Goal: Task Accomplishment & Management: Use online tool/utility

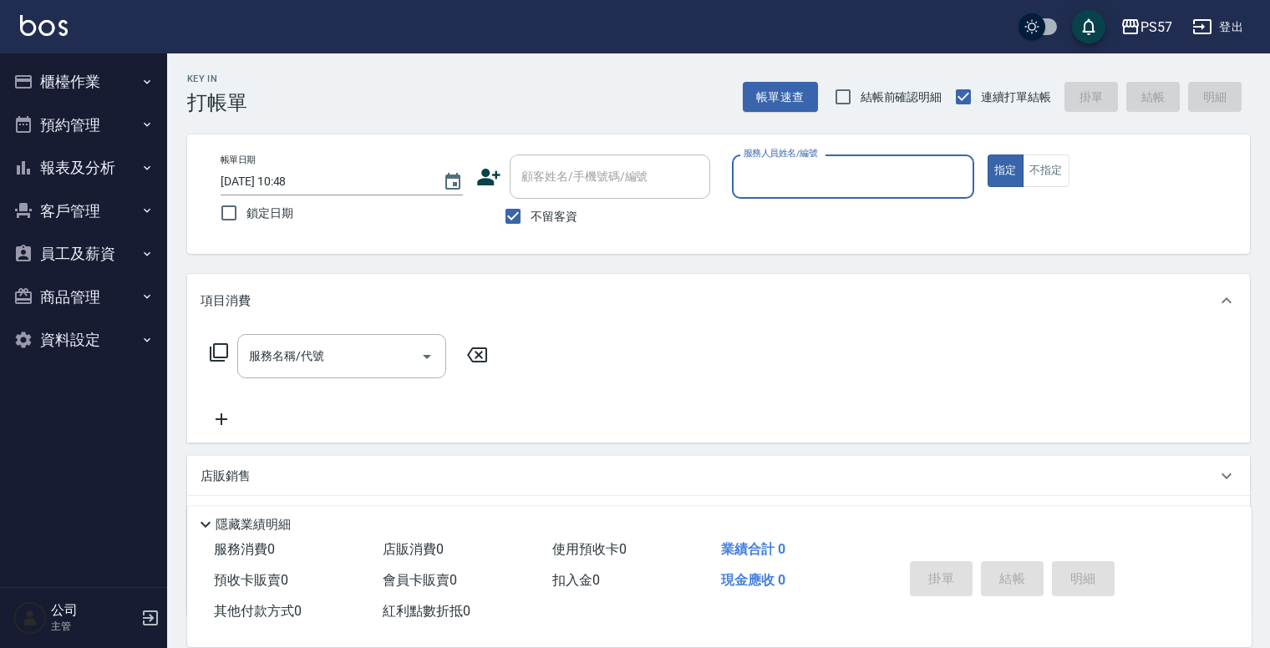
drag, startPoint x: 104, startPoint y: 103, endPoint x: 114, endPoint y: 97, distance: 10.9
click at [104, 104] on button "預約管理" at bounding box center [84, 125] width 154 height 43
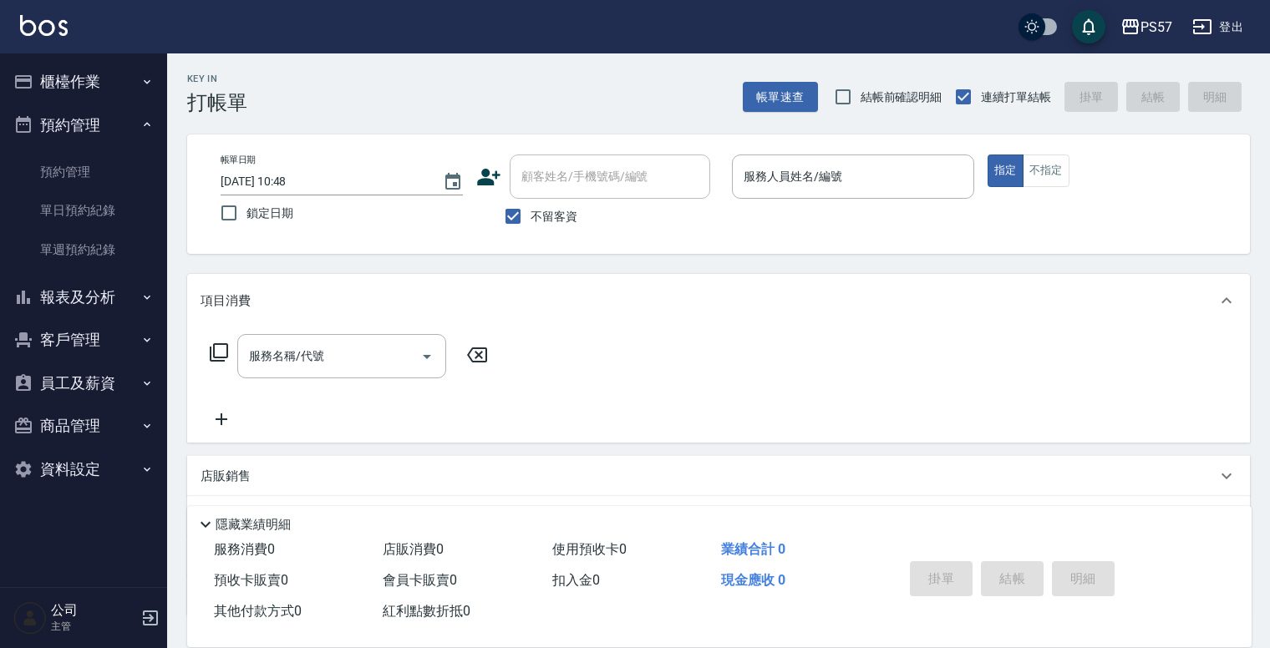
click at [117, 90] on button "櫃檯作業" at bounding box center [84, 81] width 154 height 43
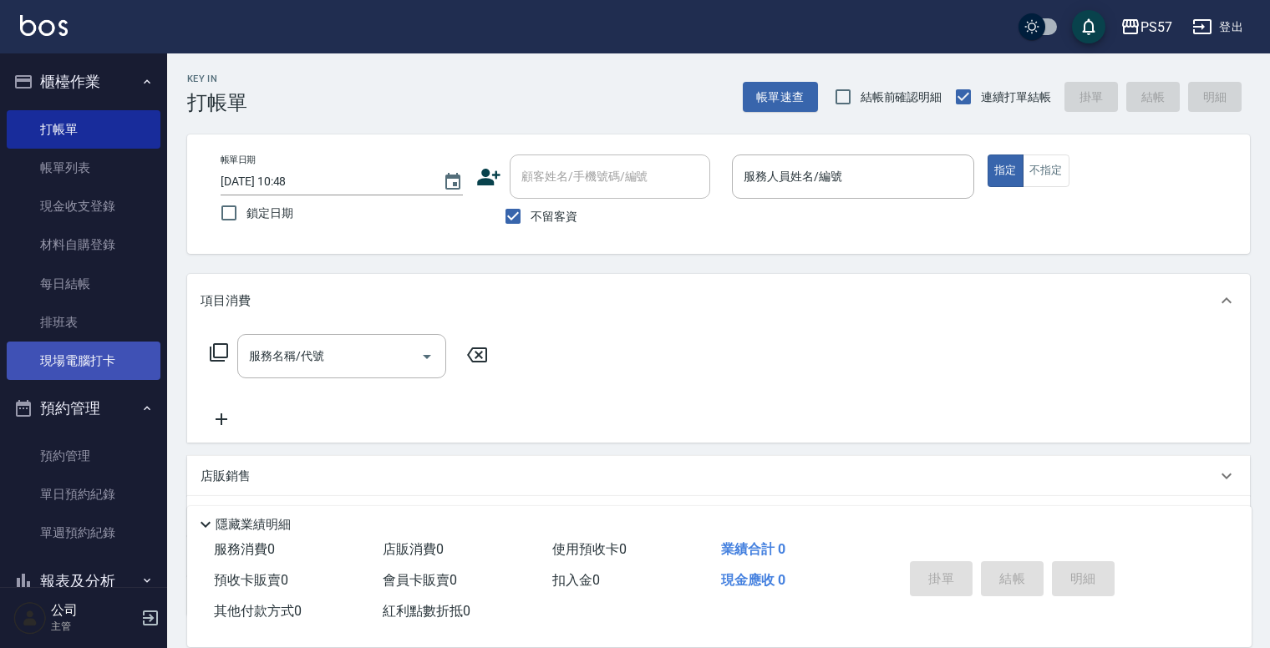
click at [104, 351] on link "現場電腦打卡" at bounding box center [84, 361] width 154 height 38
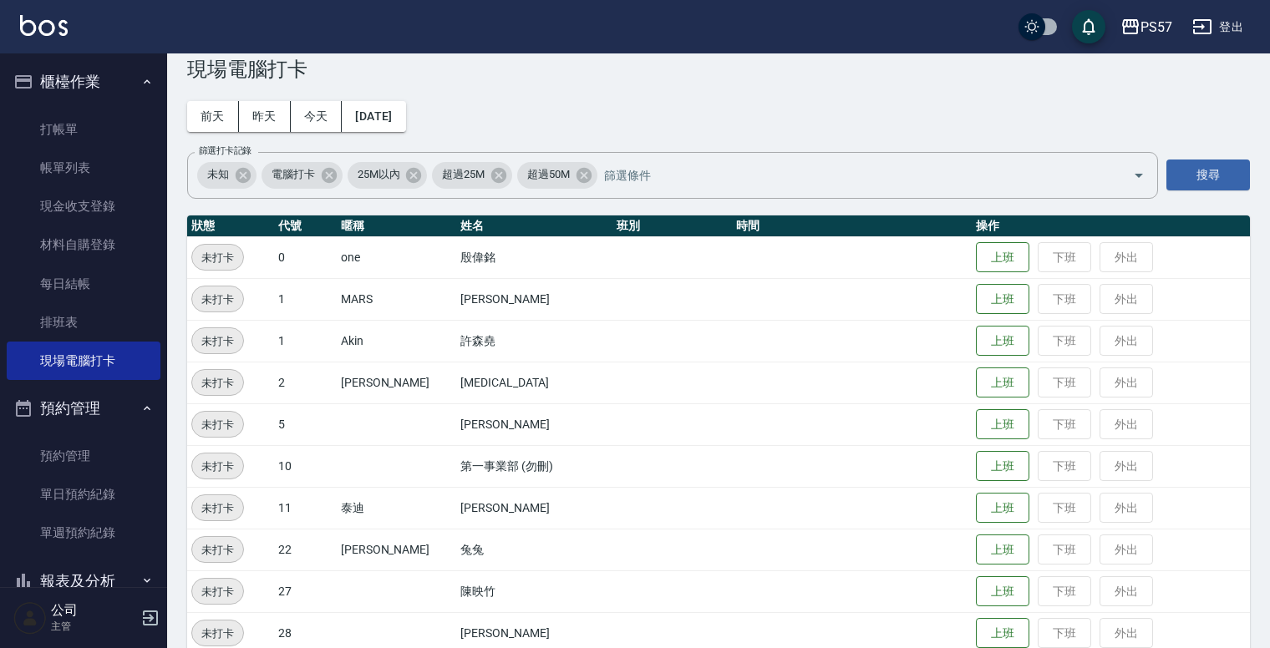
scroll to position [67, 0]
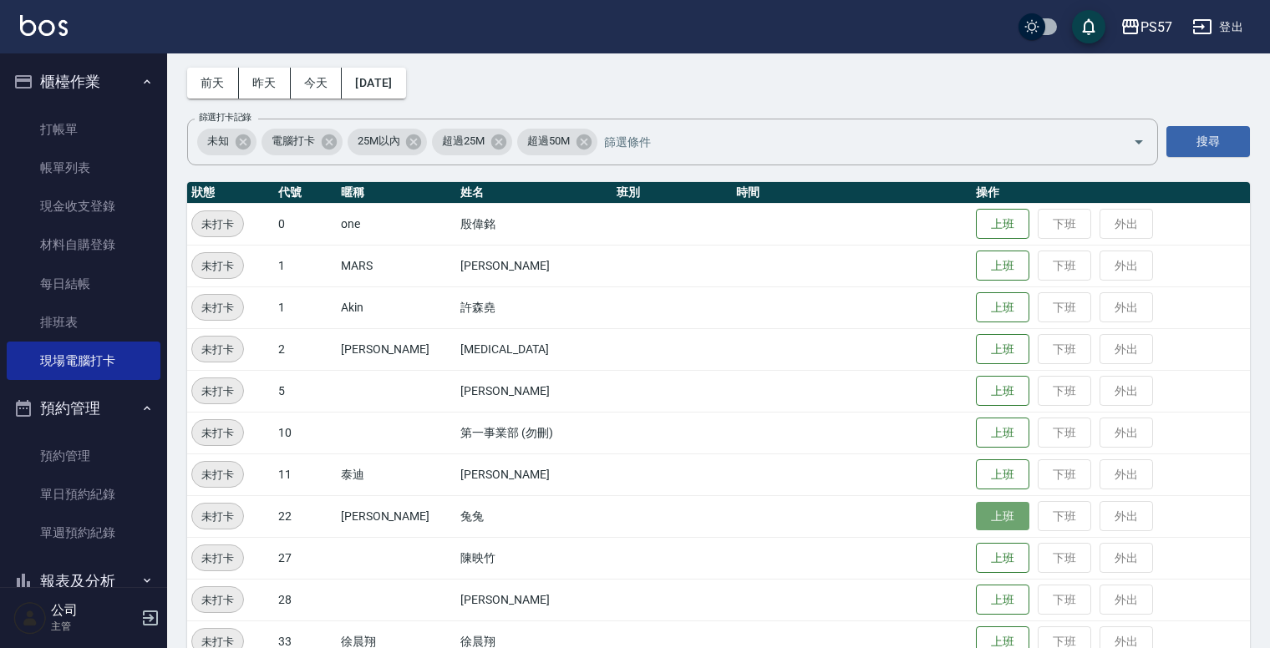
click at [980, 521] on button "上班" at bounding box center [1002, 516] width 53 height 29
click at [972, 511] on td "上班 下班 外出" at bounding box center [1111, 517] width 278 height 42
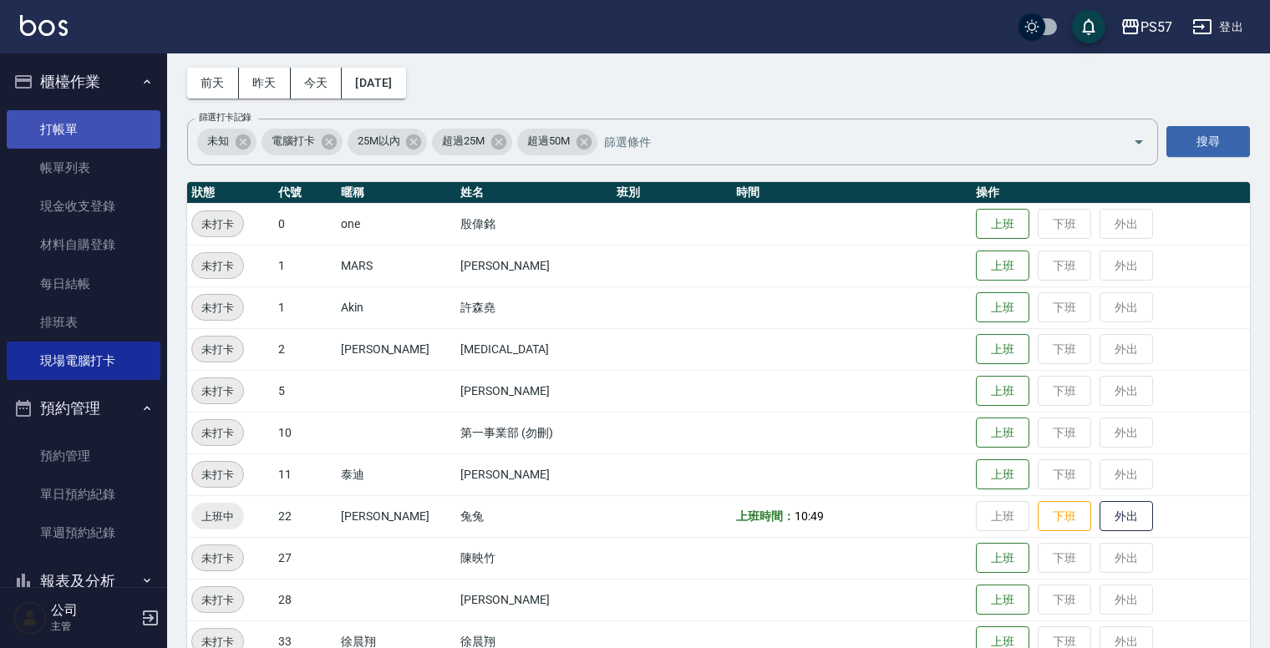
click at [94, 127] on link "打帳單" at bounding box center [84, 129] width 154 height 38
